Goal: Task Accomplishment & Management: Use online tool/utility

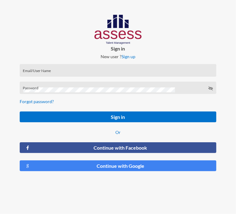
click at [58, 69] on div "Email/User Name" at bounding box center [118, 71] width 190 height 9
click at [36, 85] on div "Password" at bounding box center [118, 89] width 190 height 9
click at [102, 69] on div "a Email/User Name" at bounding box center [118, 71] width 190 height 9
type input "a27612060104465"
click at [210, 89] on icon at bounding box center [211, 88] width 5 height 5
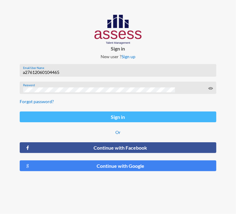
click at [118, 116] on button "Sign in" at bounding box center [118, 117] width 197 height 11
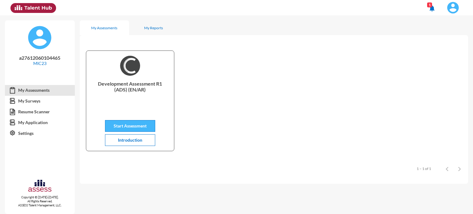
click at [116, 125] on span "Start Assessment" at bounding box center [130, 125] width 33 height 5
